Goal: Task Accomplishment & Management: Complete application form

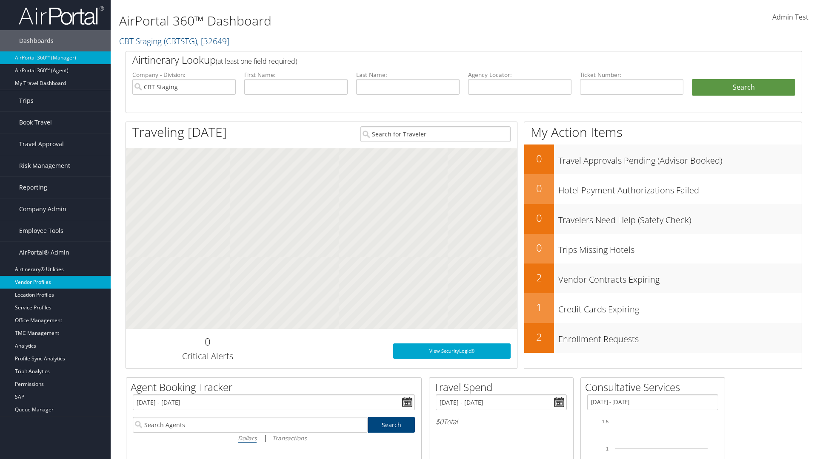
click at [55, 282] on link "Vendor Profiles" at bounding box center [55, 282] width 111 height 13
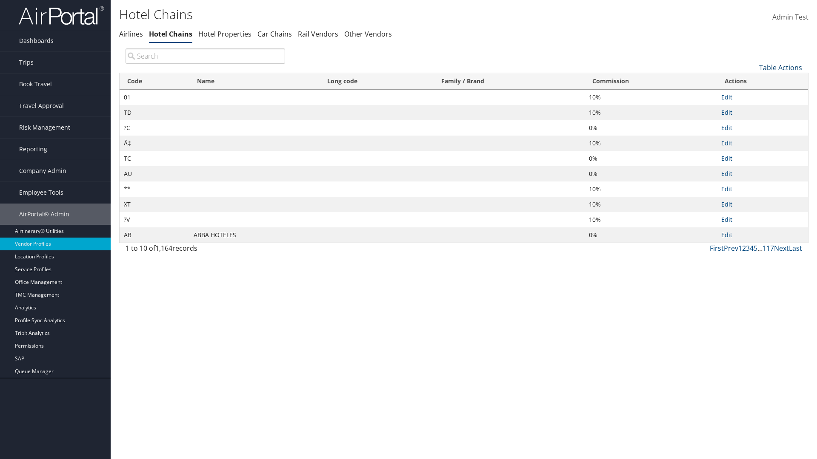
click at [780, 67] on link "Table Actions" at bounding box center [780, 67] width 43 height 9
click at [751, 80] on link "New Record" at bounding box center [752, 81] width 112 height 14
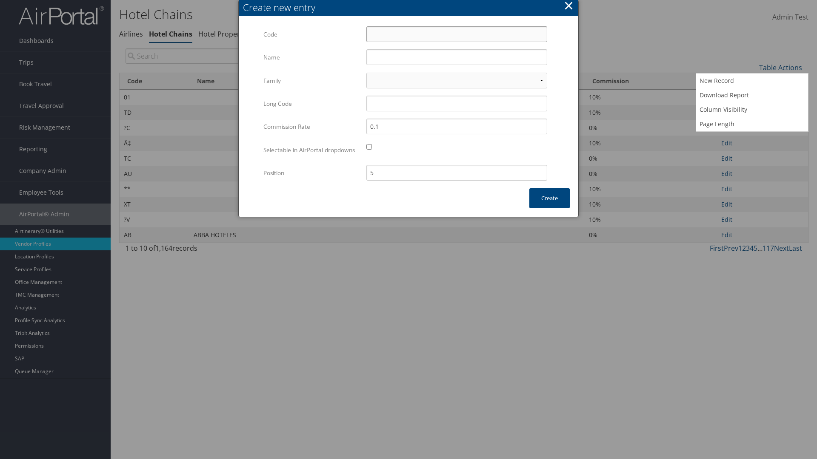
click at [456, 34] on input "Code" at bounding box center [456, 34] width 181 height 16
type input "#o"
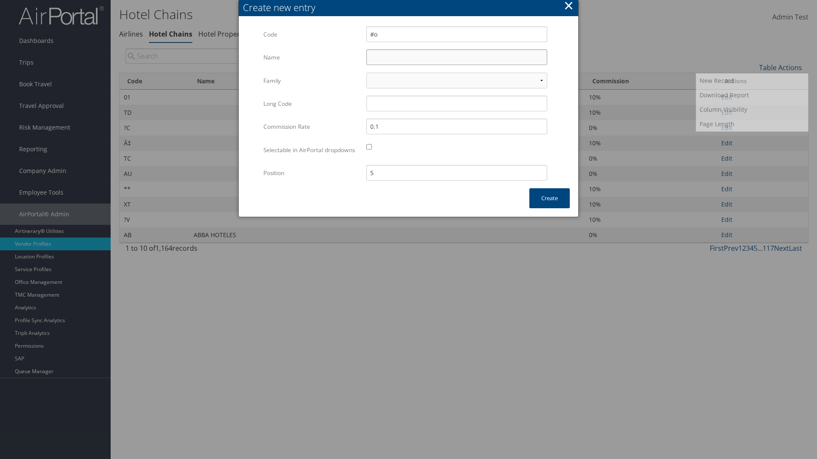
type input "Yotel"
click at [456, 57] on input "Yotel" at bounding box center [456, 57] width 181 height 16
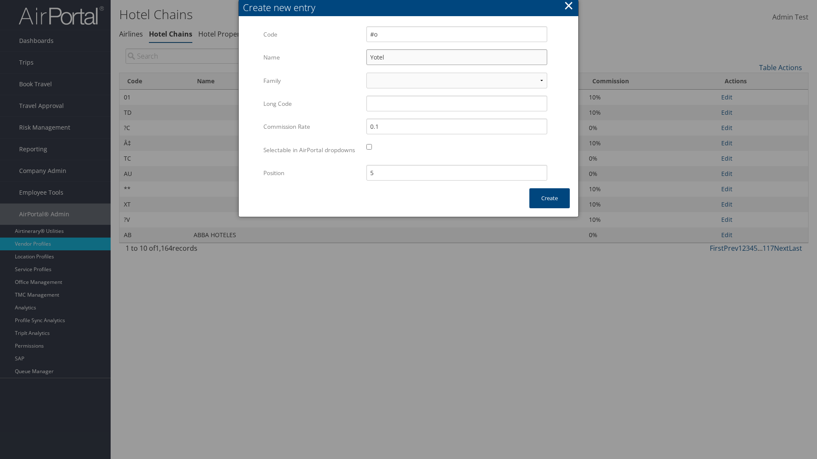
type input "#o"
type input "Yotel"
click at [549, 207] on button "Create" at bounding box center [549, 198] width 40 height 20
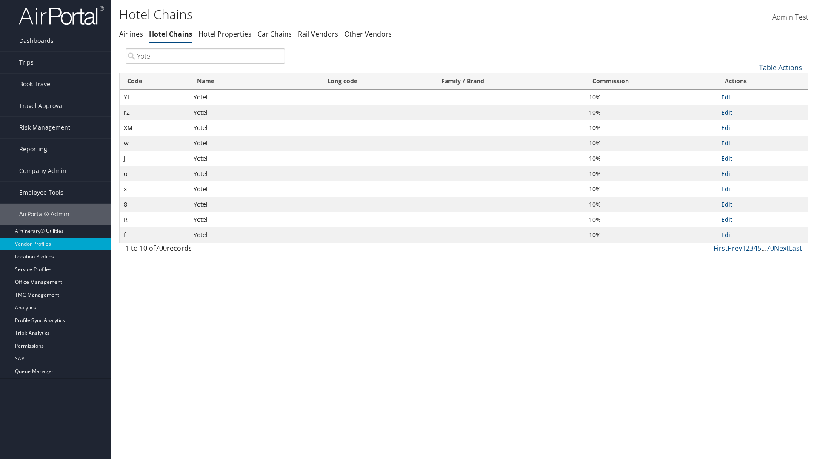
type input "Yotel"
click at [780, 67] on link "Table Actions" at bounding box center [780, 67] width 43 height 9
click at [751, 81] on link "Code" at bounding box center [752, 81] width 112 height 14
click at [751, 96] on link "Name" at bounding box center [752, 96] width 112 height 14
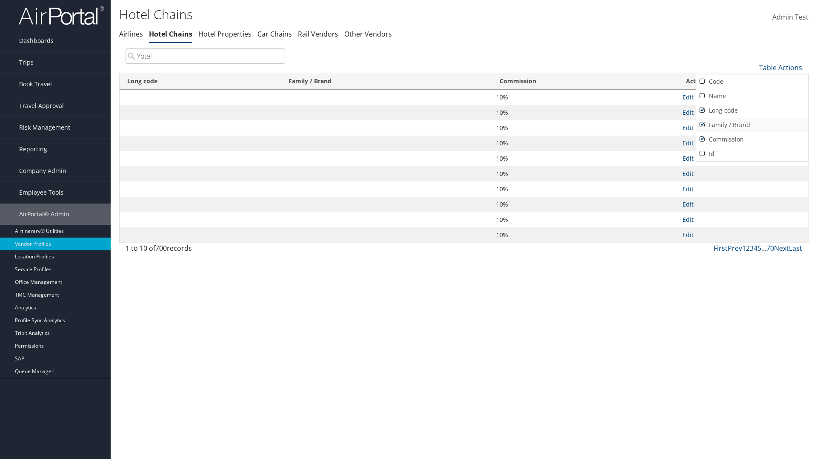
click at [751, 110] on link "Long code" at bounding box center [752, 110] width 112 height 14
click at [751, 125] on link "Family / Brand" at bounding box center [752, 125] width 112 height 14
click at [751, 139] on link "Commission" at bounding box center [752, 139] width 112 height 14
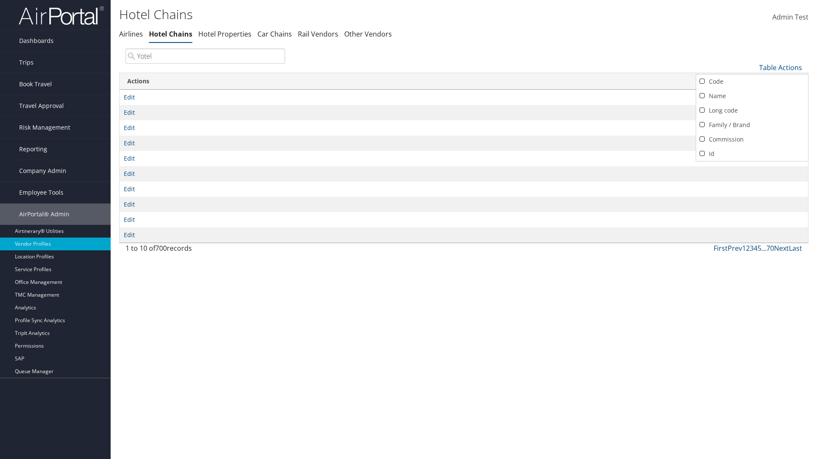
click at [408, 230] on div at bounding box center [408, 229] width 817 height 459
click at [780, 67] on link "Table Actions" at bounding box center [780, 67] width 43 height 9
click at [751, 81] on link "Code" at bounding box center [752, 81] width 112 height 14
click at [751, 96] on link "Name" at bounding box center [752, 96] width 112 height 14
click at [751, 110] on link "Long code" at bounding box center [752, 110] width 112 height 14
